Goal: Information Seeking & Learning: Learn about a topic

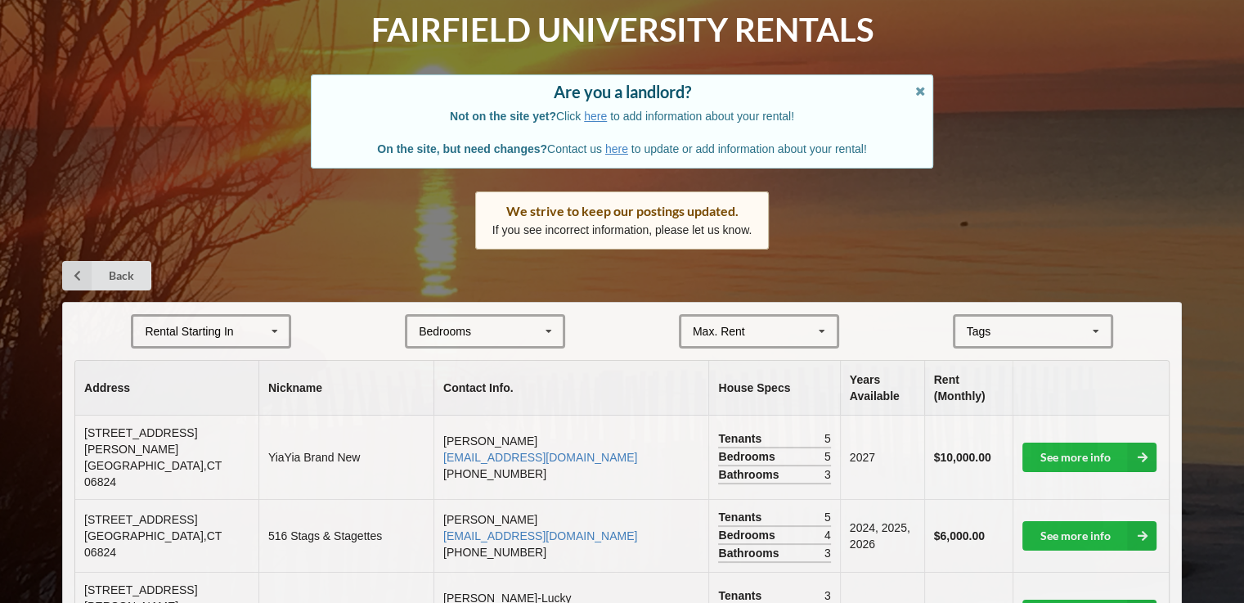
scroll to position [82, 0]
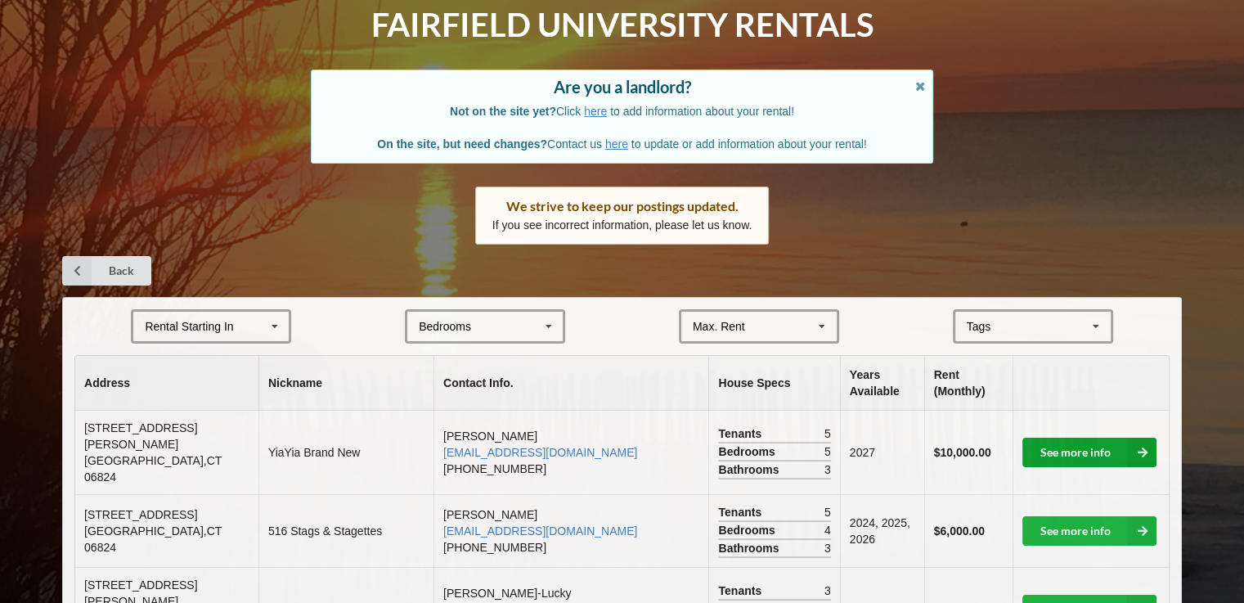
click at [1091, 449] on link "See more info" at bounding box center [1090, 452] width 134 height 29
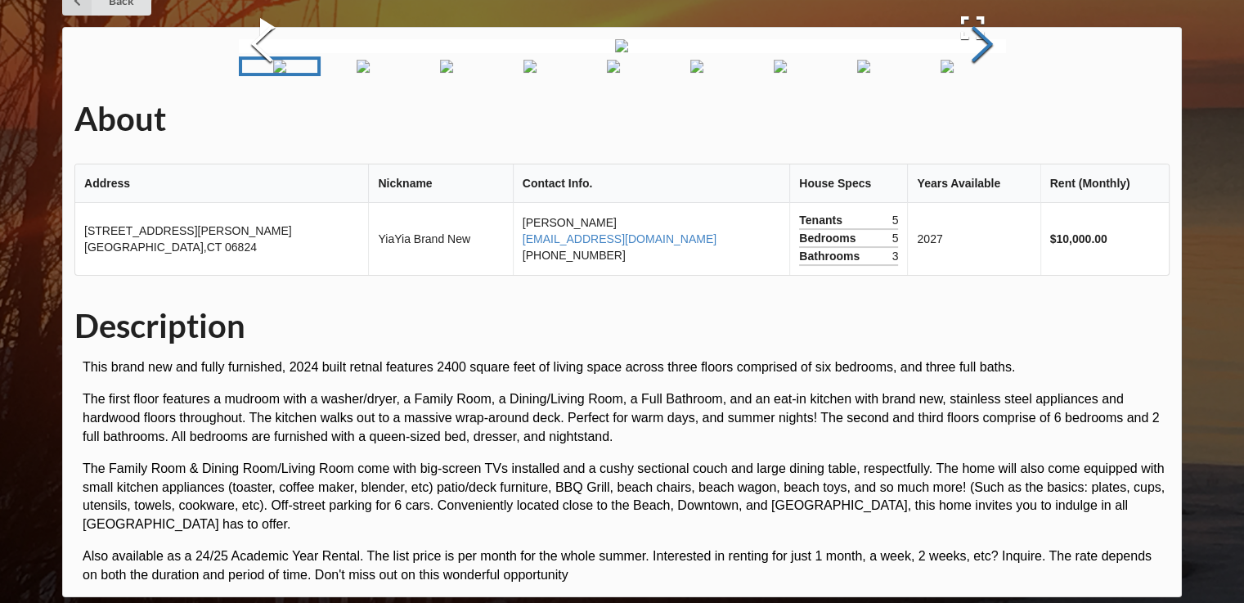
click at [982, 120] on button "Next Slide" at bounding box center [983, 46] width 46 height 148
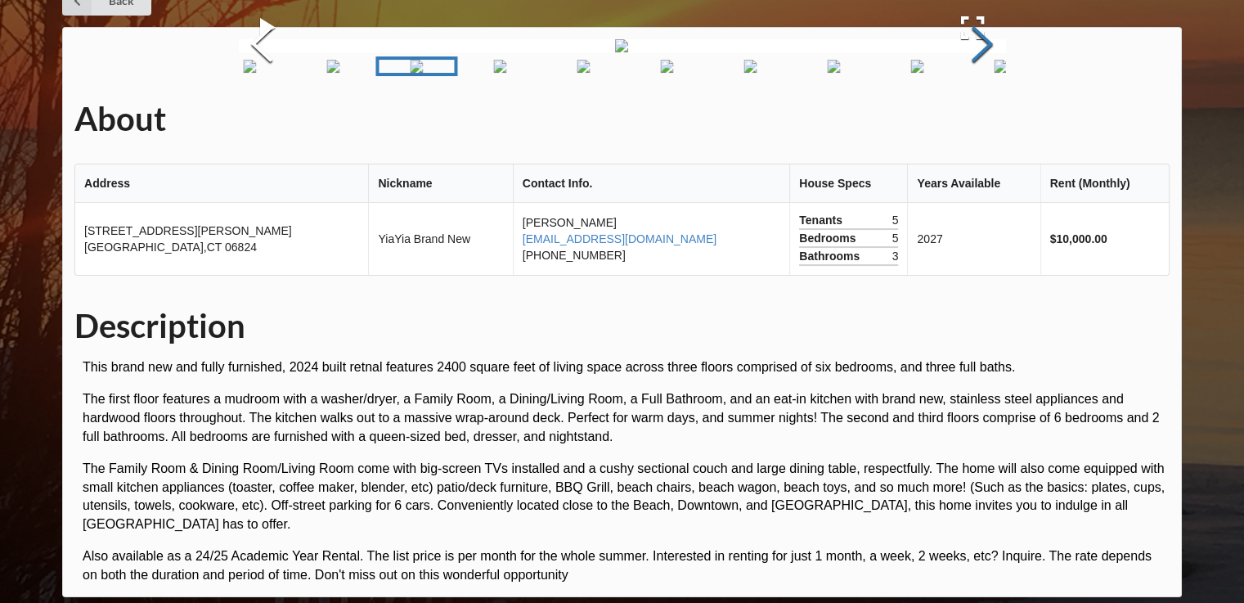
click at [982, 120] on button "Next Slide" at bounding box center [983, 46] width 46 height 148
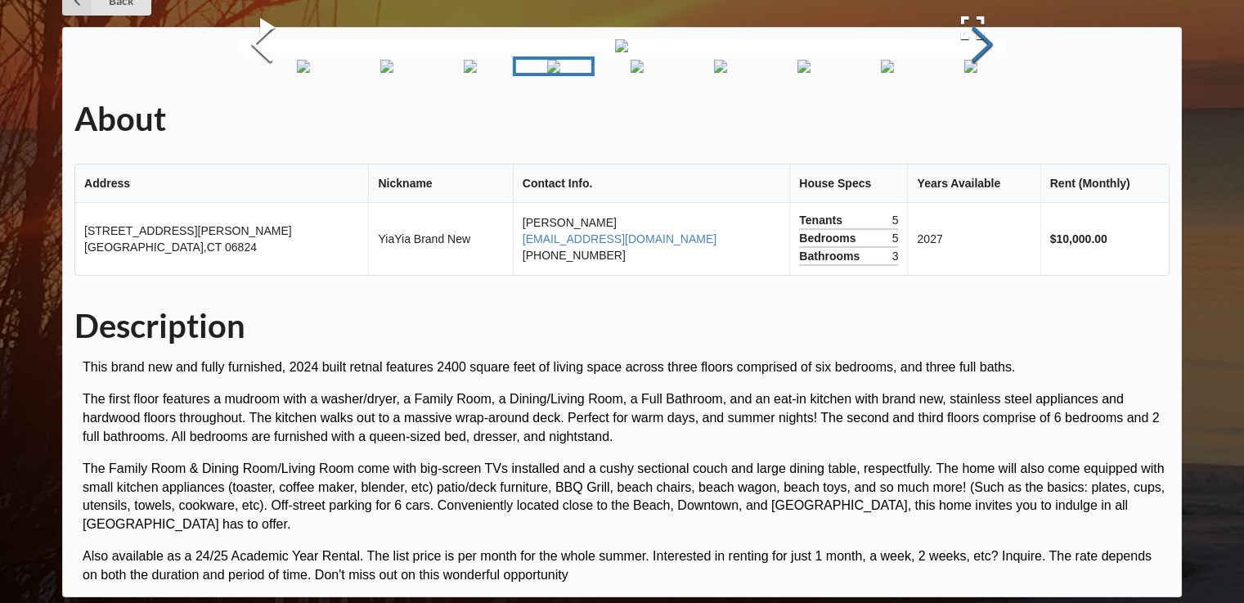
click at [982, 120] on button "Next Slide" at bounding box center [983, 46] width 46 height 148
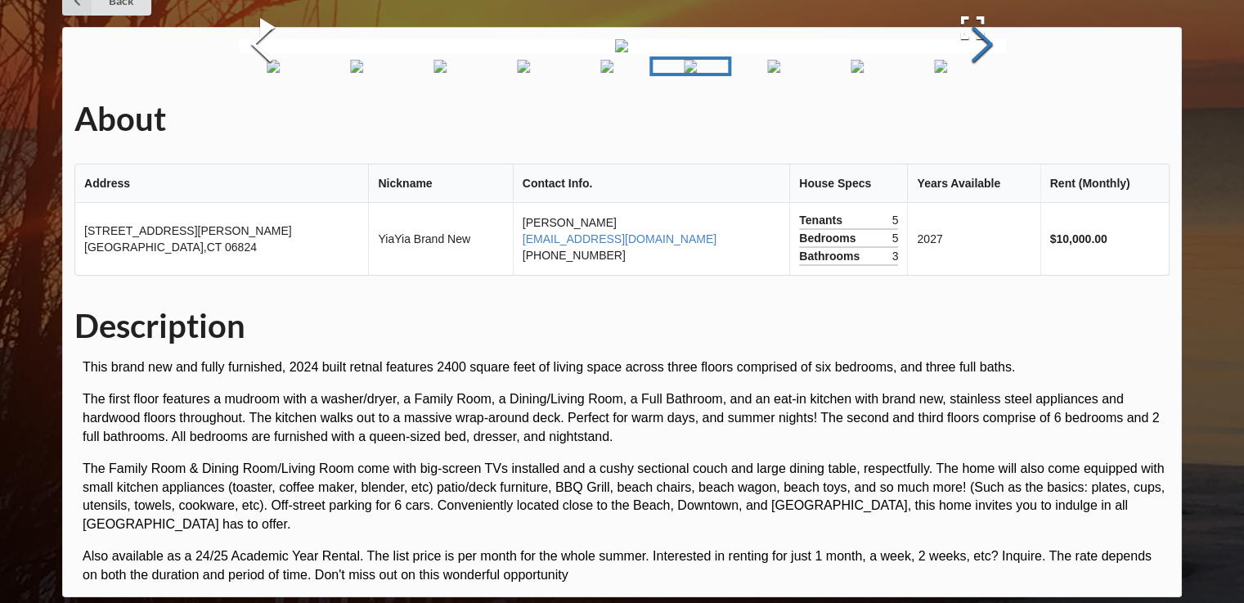
click at [985, 120] on button "Next Slide" at bounding box center [983, 46] width 46 height 148
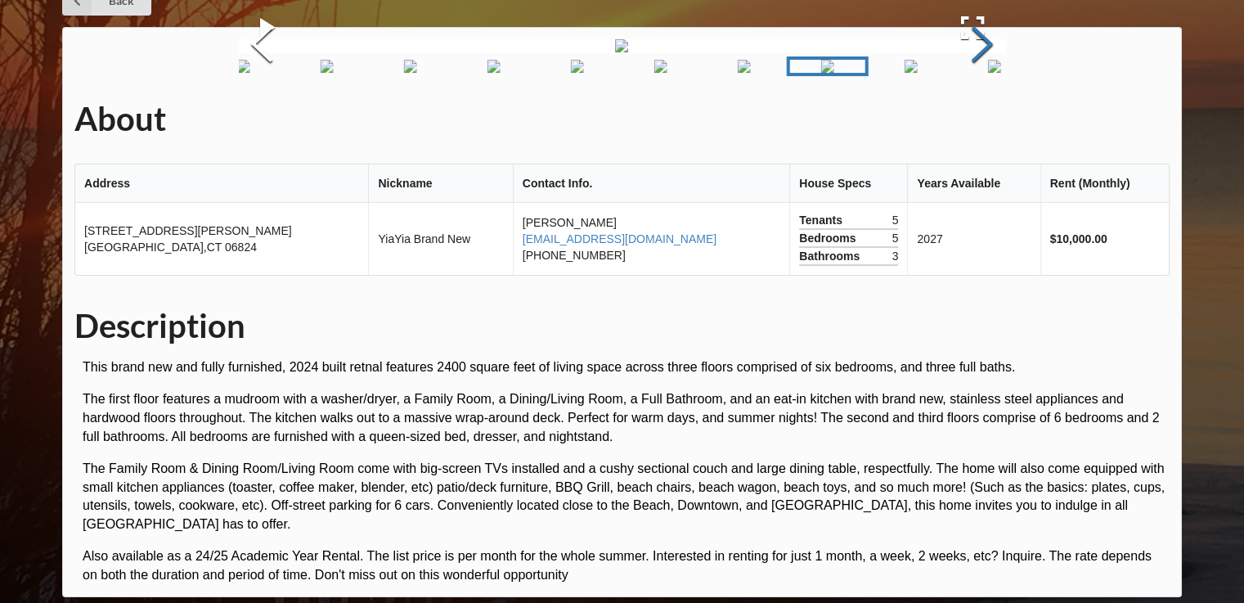
click at [991, 120] on button "Next Slide" at bounding box center [983, 46] width 46 height 148
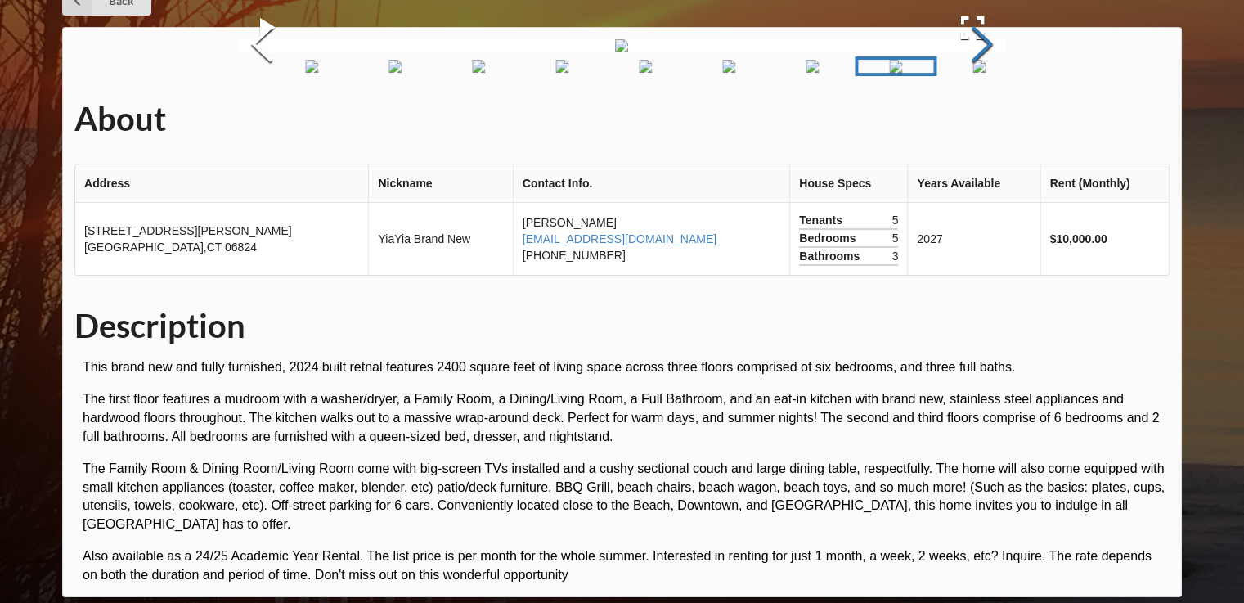
click at [991, 120] on button "Next Slide" at bounding box center [983, 46] width 46 height 148
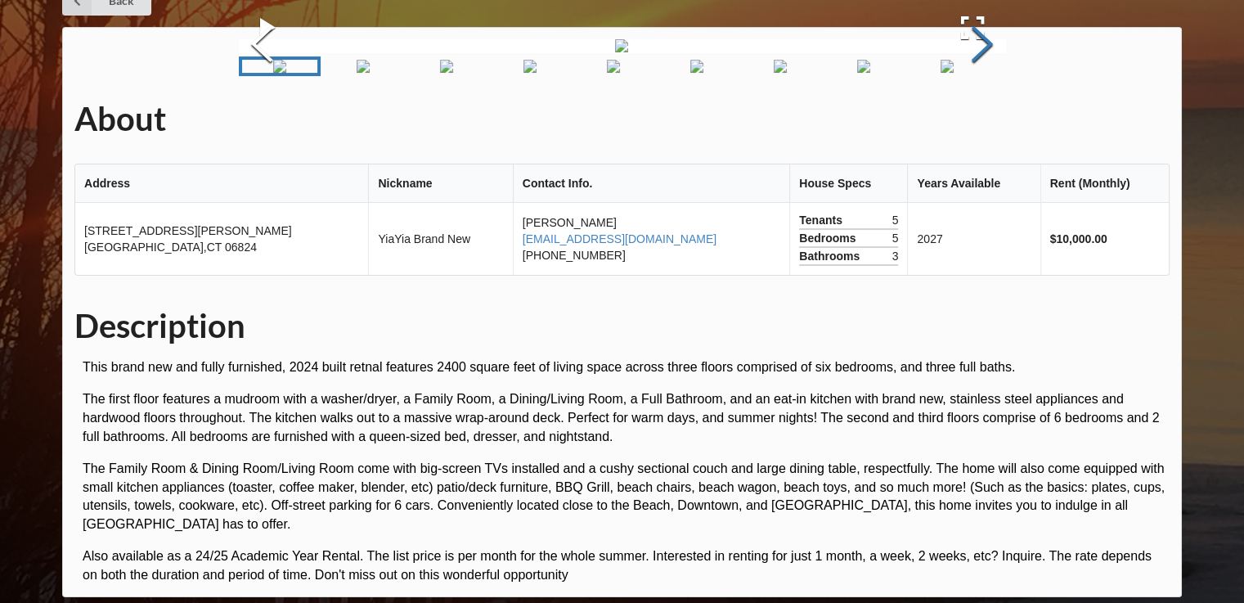
click at [991, 120] on button "Next Slide" at bounding box center [983, 46] width 46 height 148
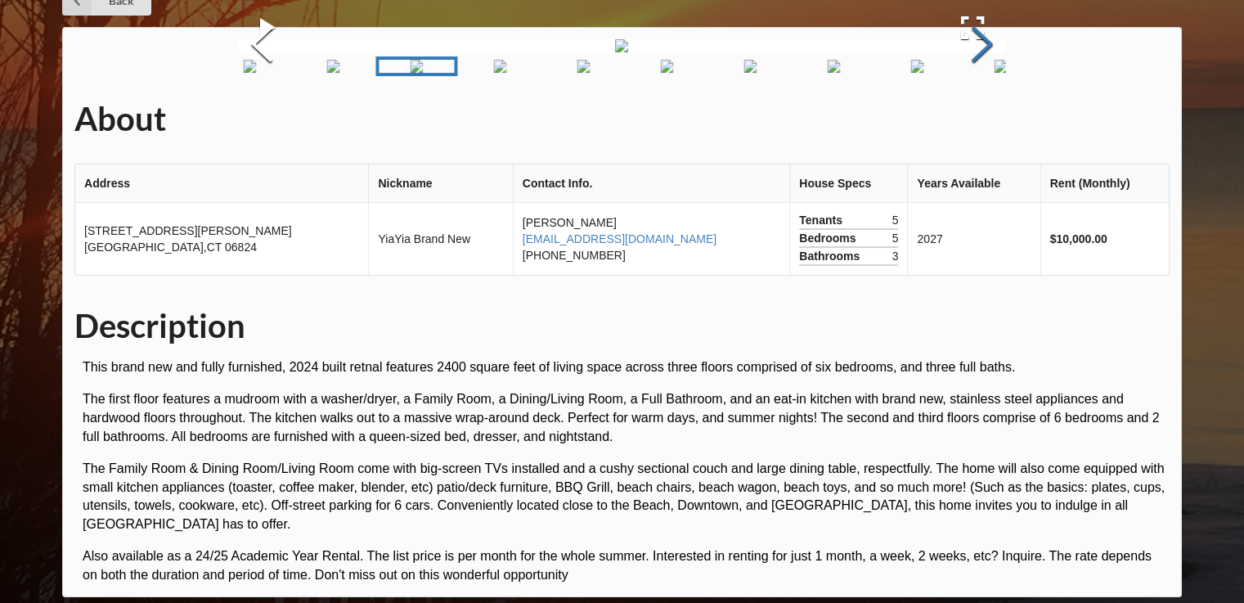
click at [991, 120] on button "Next Slide" at bounding box center [983, 46] width 46 height 148
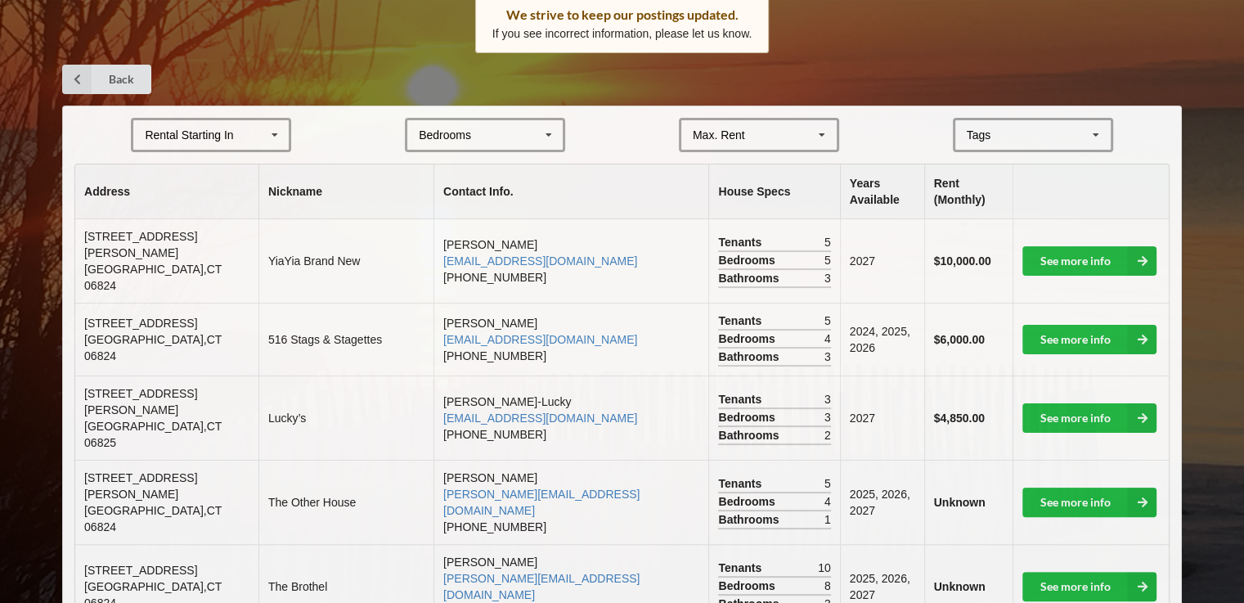
scroll to position [245, 0]
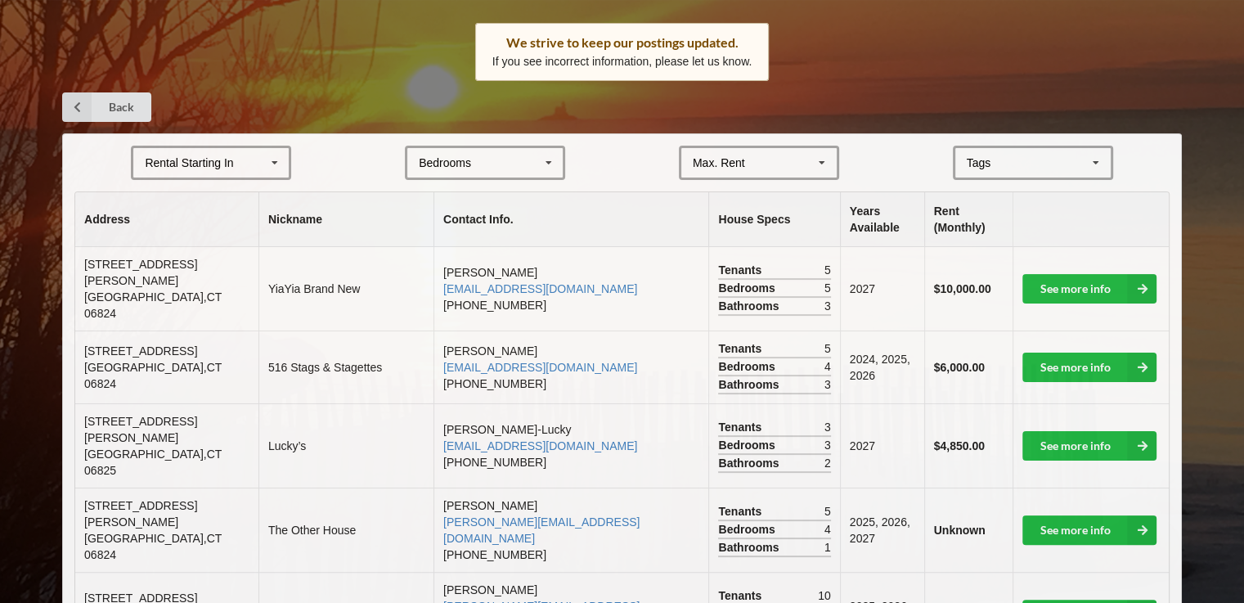
click at [277, 165] on icon at bounding box center [275, 163] width 25 height 30
click at [209, 286] on div "2028" at bounding box center [210, 283] width 155 height 30
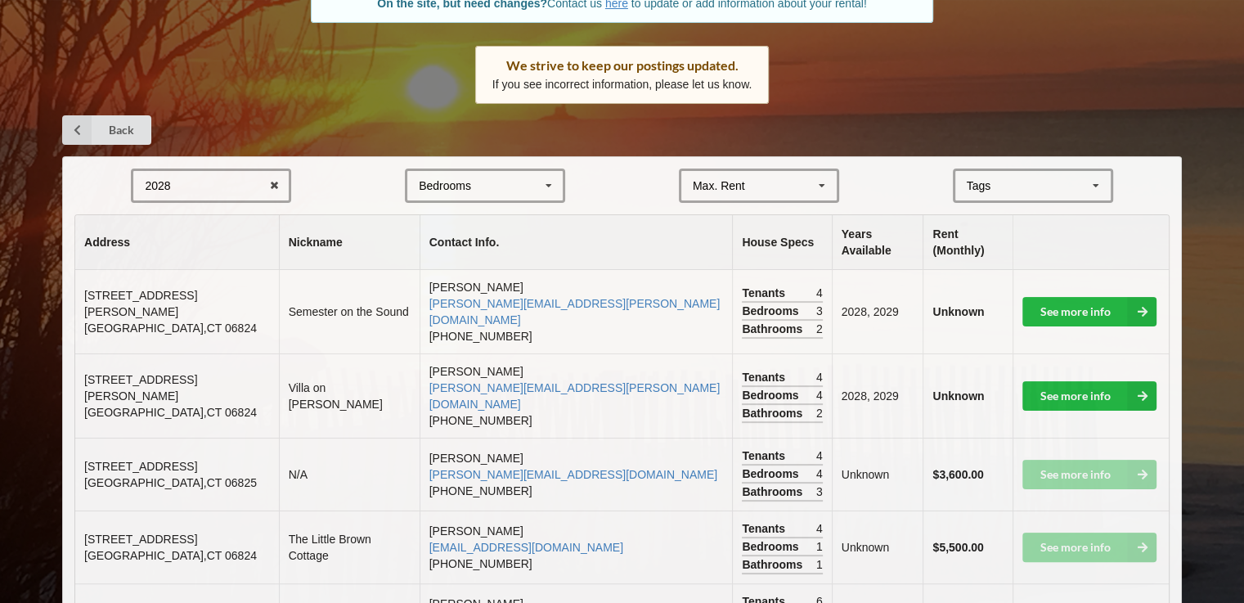
scroll to position [262, 0]
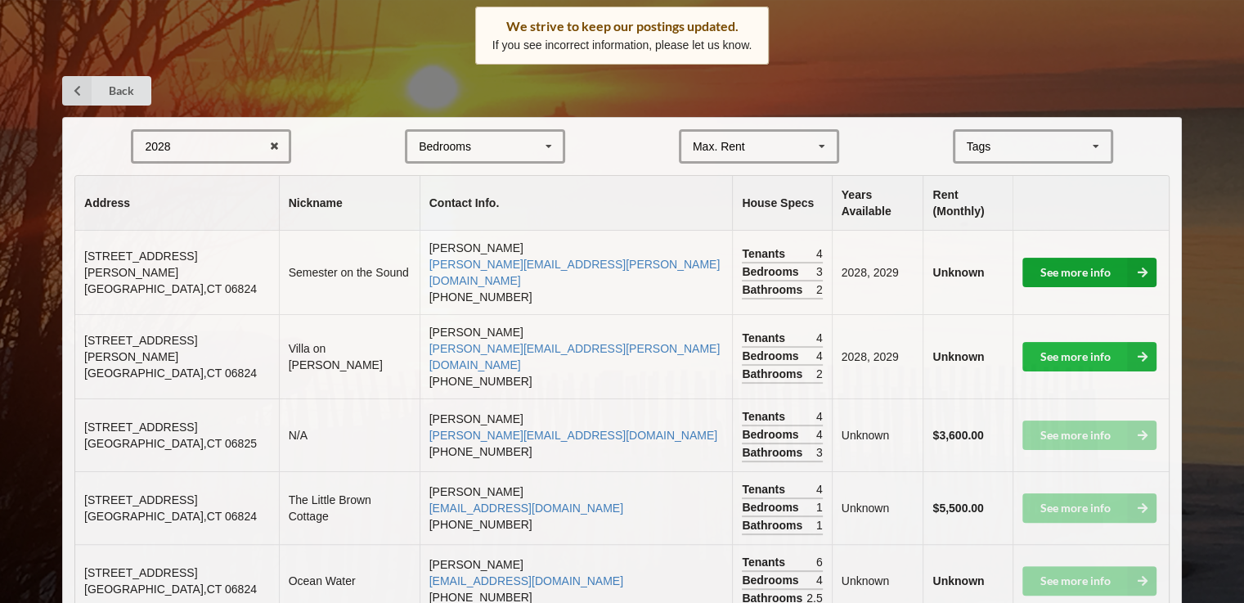
click at [1113, 258] on link "See more info" at bounding box center [1090, 272] width 134 height 29
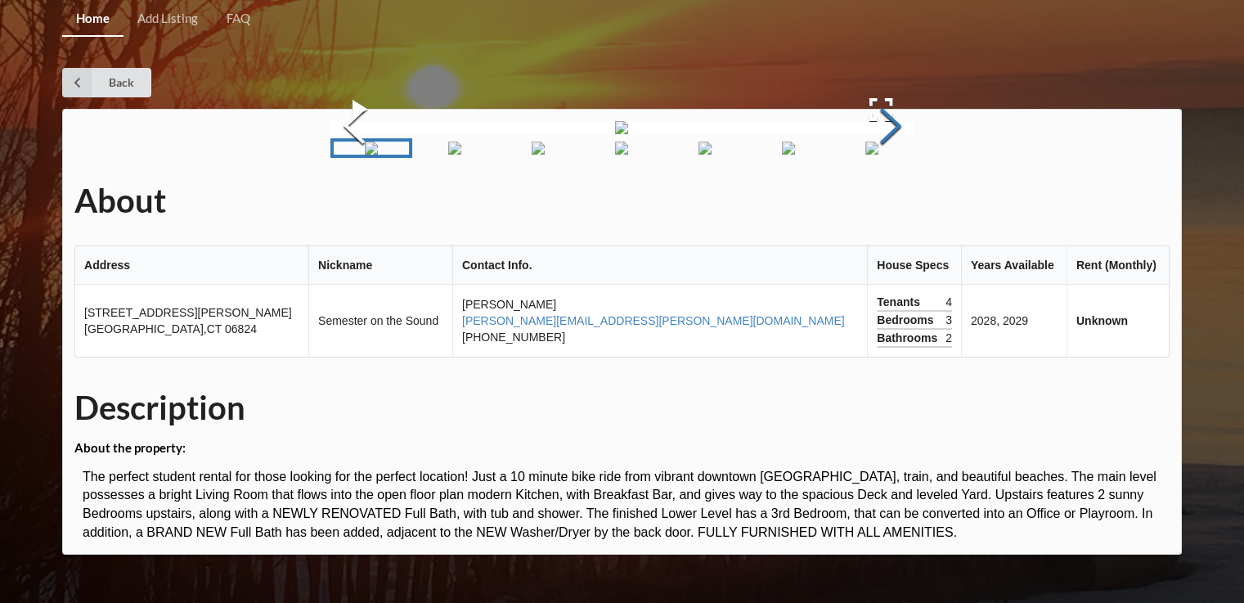
click at [913, 202] on button "Next Slide" at bounding box center [890, 128] width 46 height 148
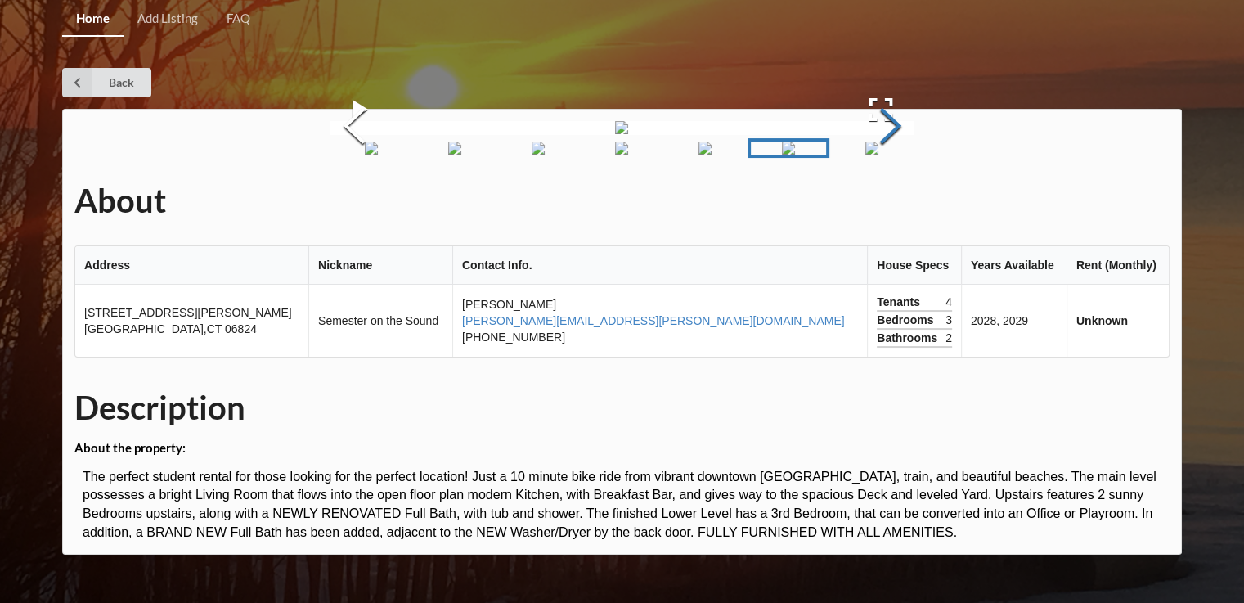
click at [913, 202] on button "Next Slide" at bounding box center [890, 128] width 46 height 148
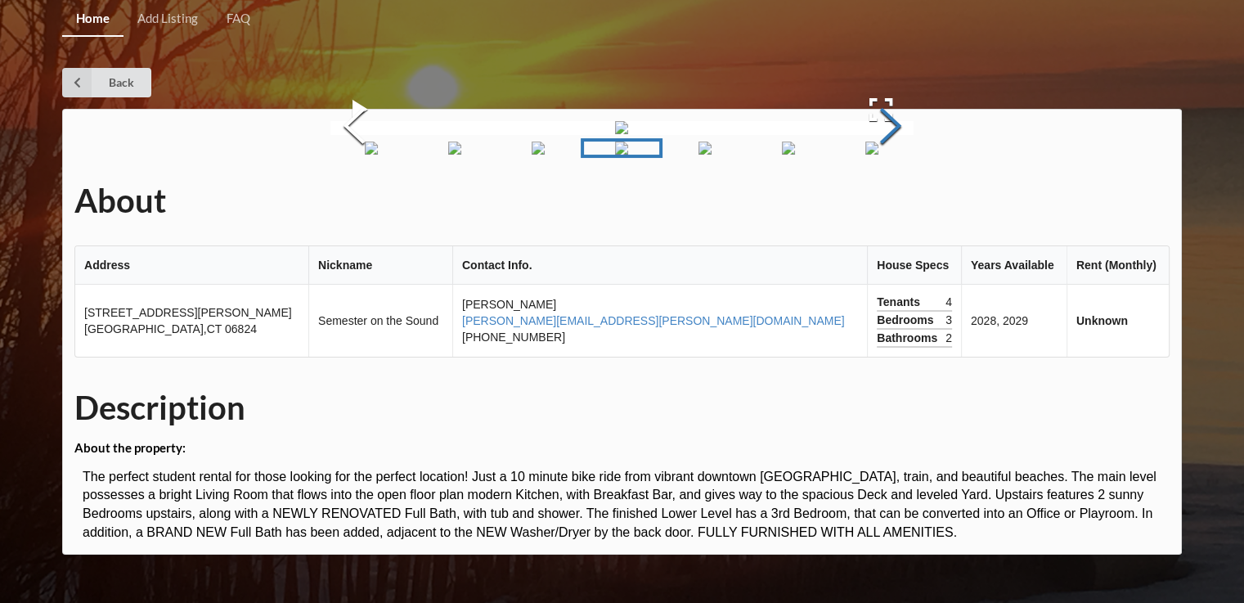
click at [913, 202] on button "Next Slide" at bounding box center [890, 128] width 46 height 148
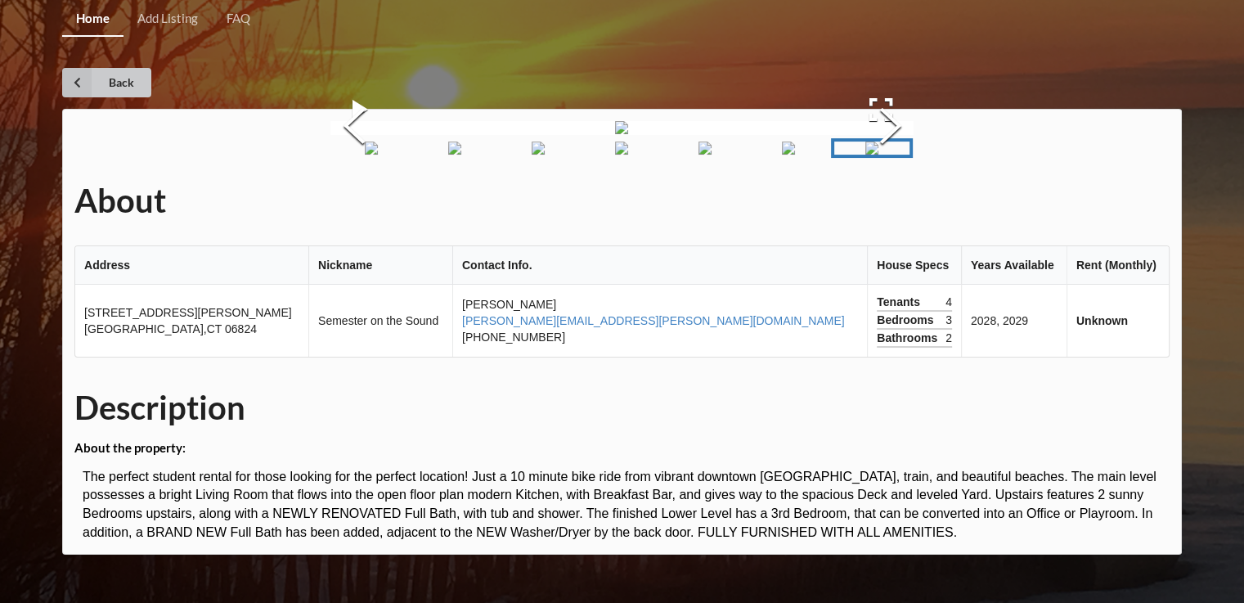
click at [85, 77] on icon at bounding box center [76, 82] width 29 height 29
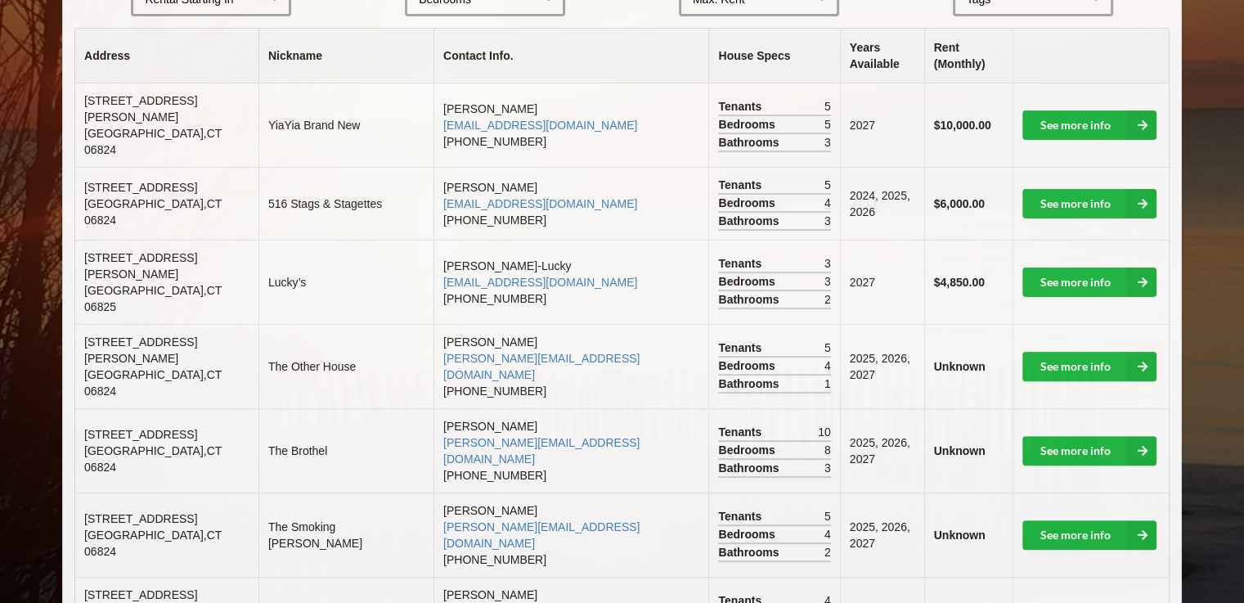
scroll to position [164, 0]
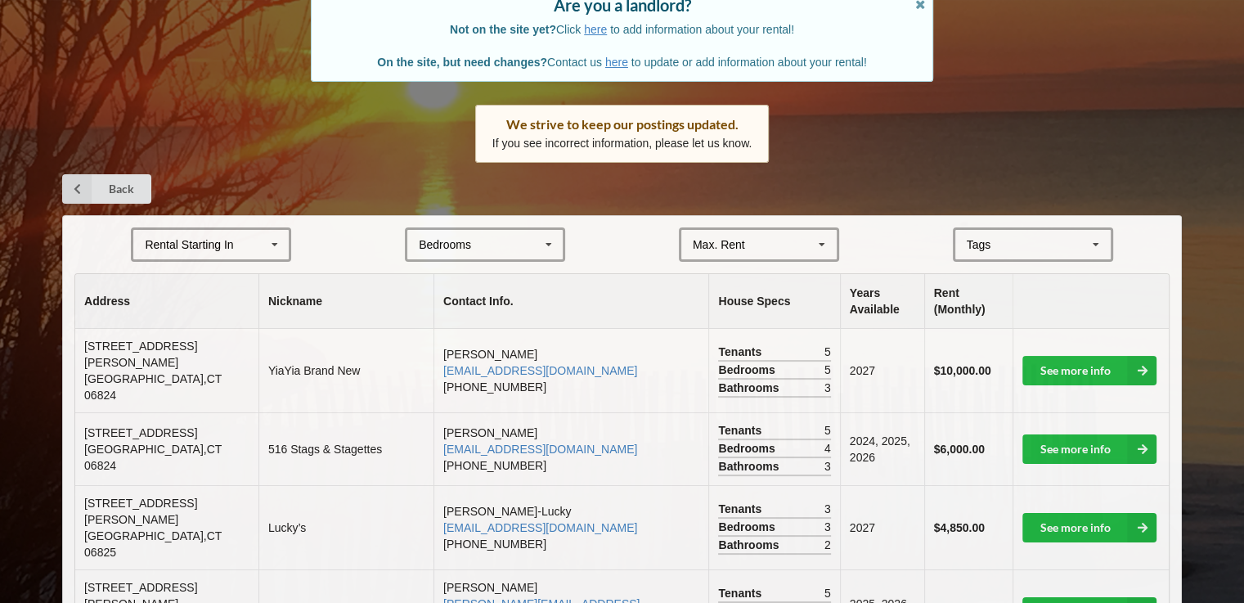
click at [272, 238] on icon at bounding box center [275, 245] width 25 height 30
click at [173, 371] on div "2028" at bounding box center [210, 365] width 155 height 30
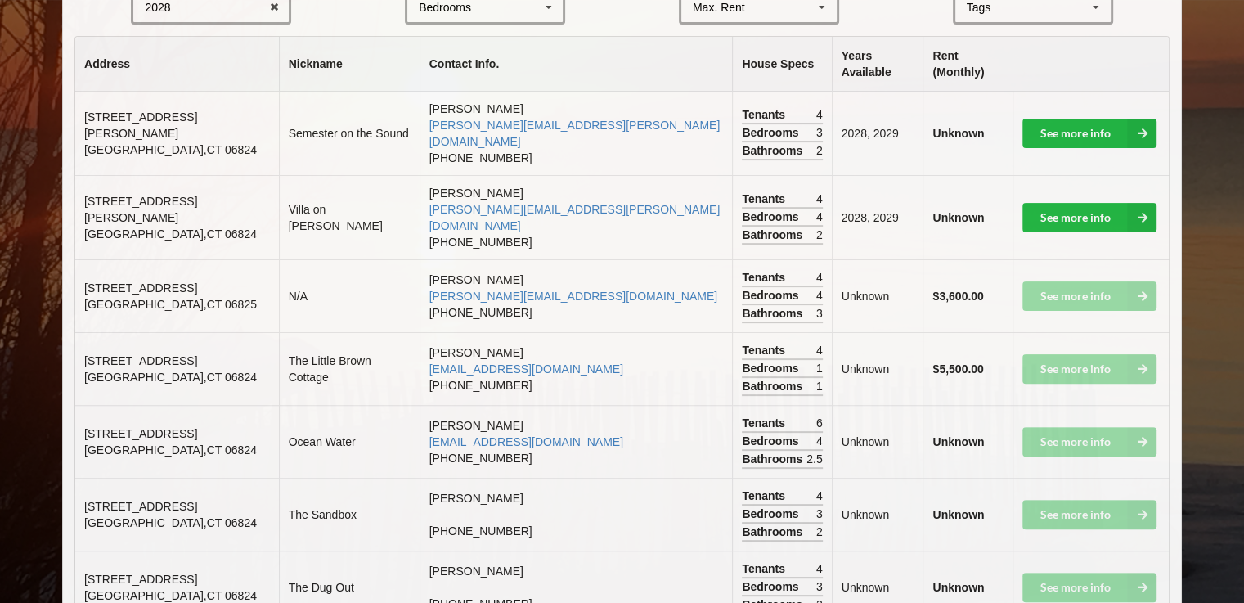
scroll to position [409, 0]
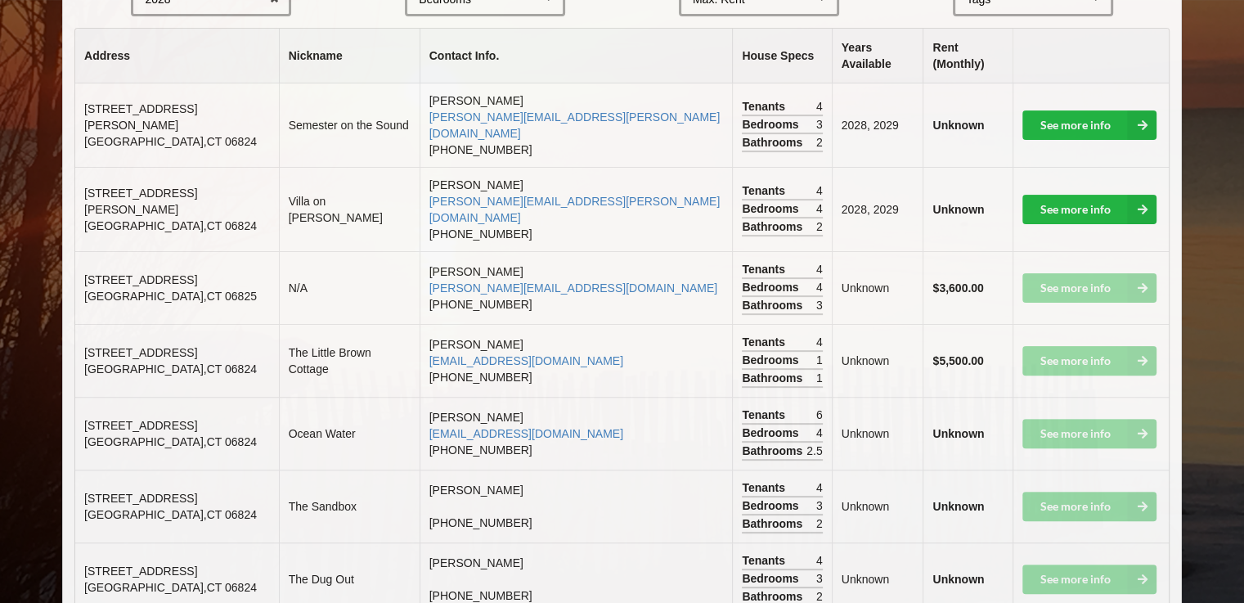
click at [1123, 397] on td "See more info" at bounding box center [1091, 433] width 156 height 73
click at [118, 419] on span "[STREET_ADDRESS]" at bounding box center [140, 425] width 113 height 13
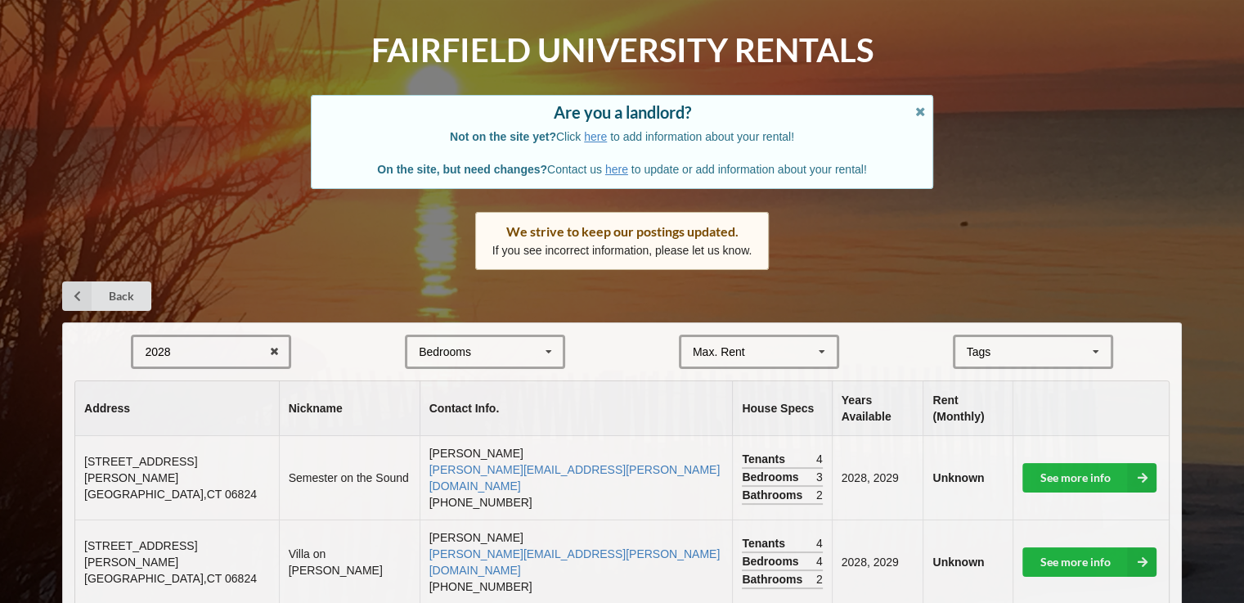
scroll to position [0, 0]
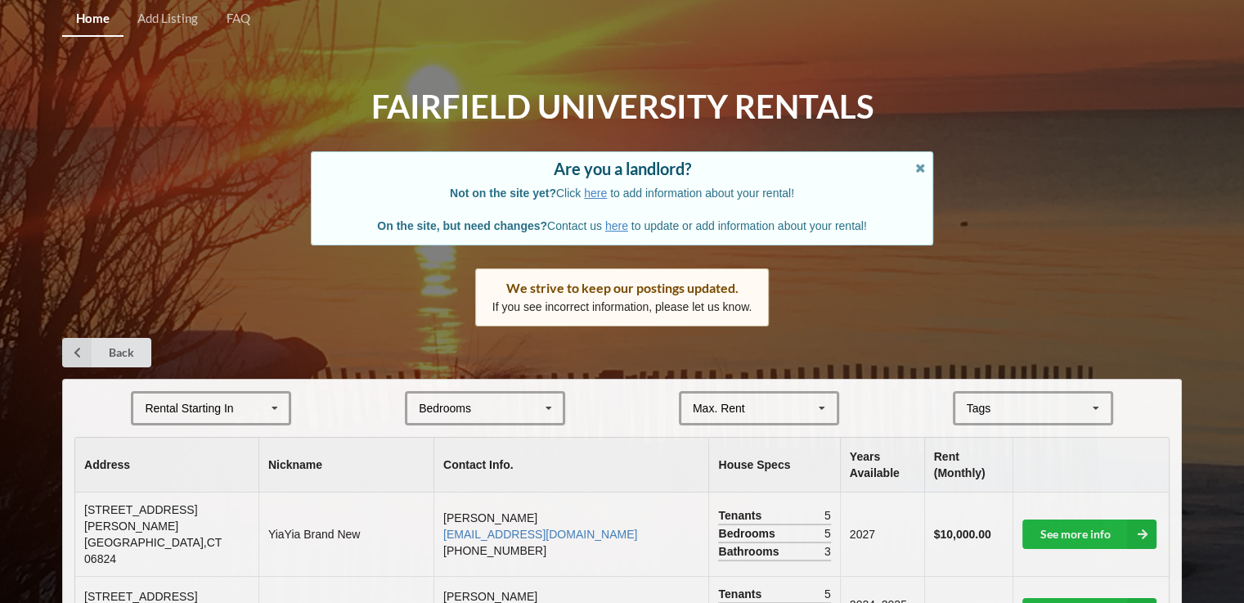
scroll to position [262, 0]
